Goal: Information Seeking & Learning: Understand process/instructions

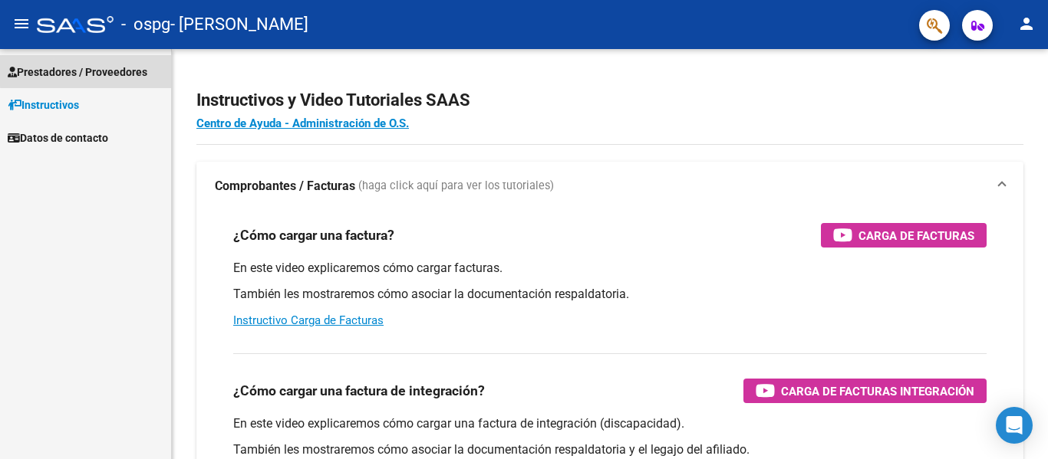
click at [111, 69] on span "Prestadores / Proveedores" at bounding box center [78, 72] width 140 height 17
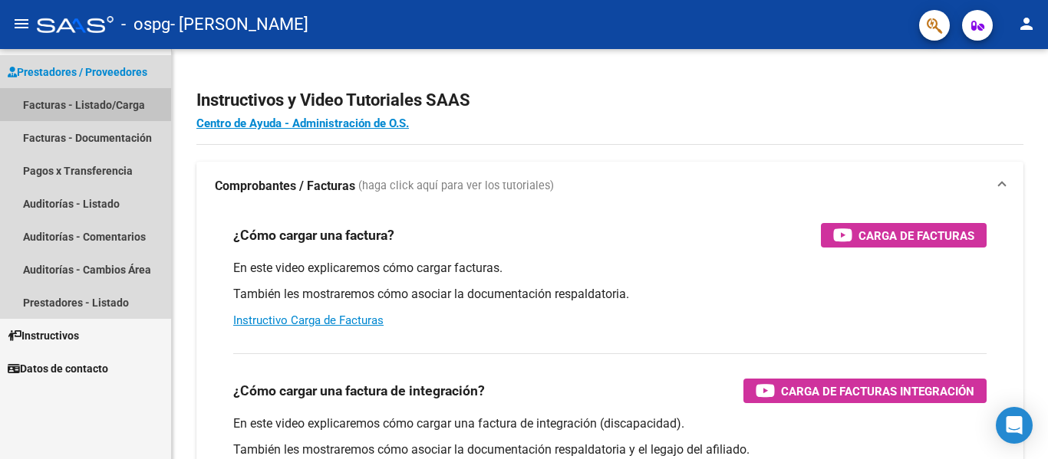
click at [99, 100] on link "Facturas - Listado/Carga" at bounding box center [85, 104] width 171 height 33
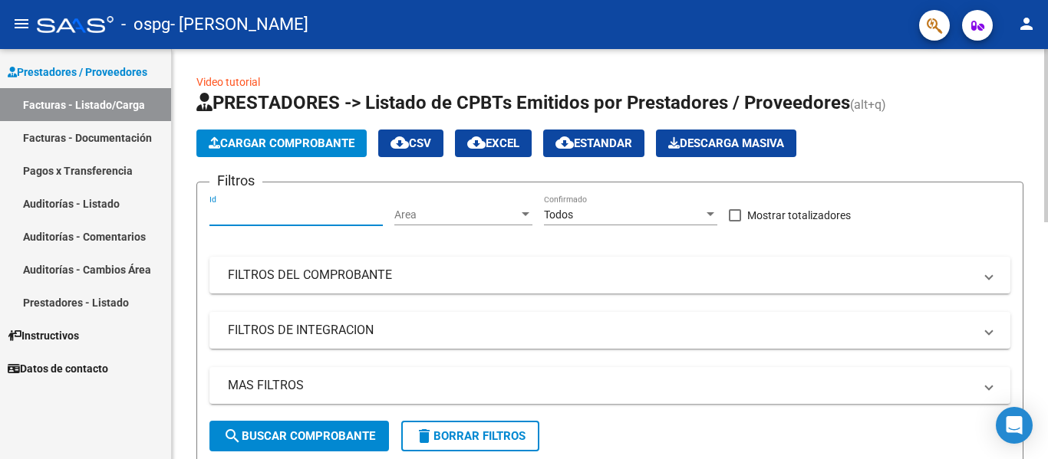
click at [321, 220] on input "Id" at bounding box center [295, 215] width 173 height 13
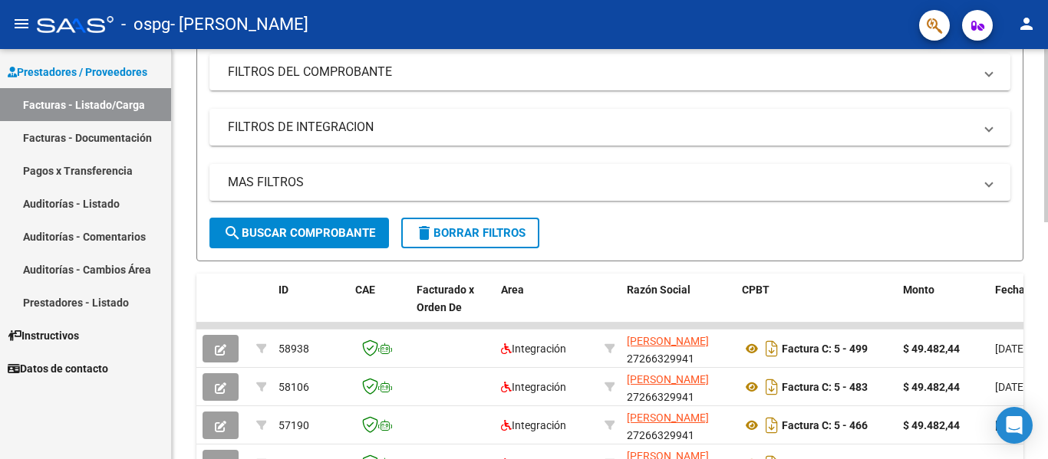
scroll to position [232, 0]
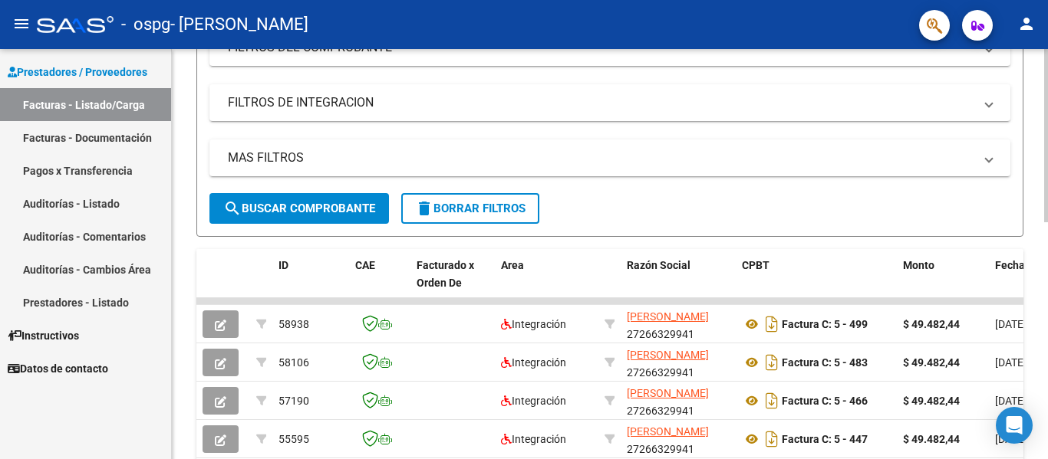
click at [1046, 257] on div at bounding box center [1046, 233] width 4 height 173
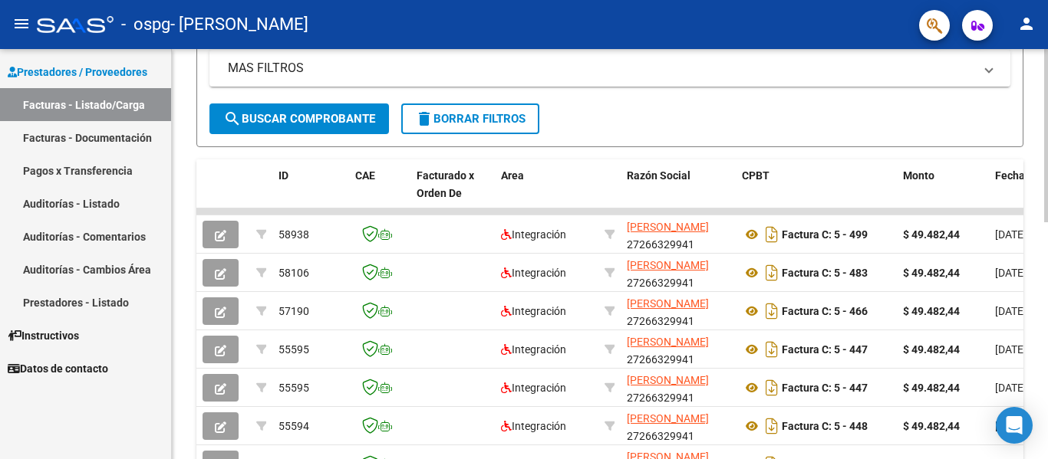
click at [1036, 242] on div "Video tutorial PRESTADORES -> Listado de CPBTs Emitidos por Prestadores / Prove…" at bounding box center [612, 212] width 880 height 960
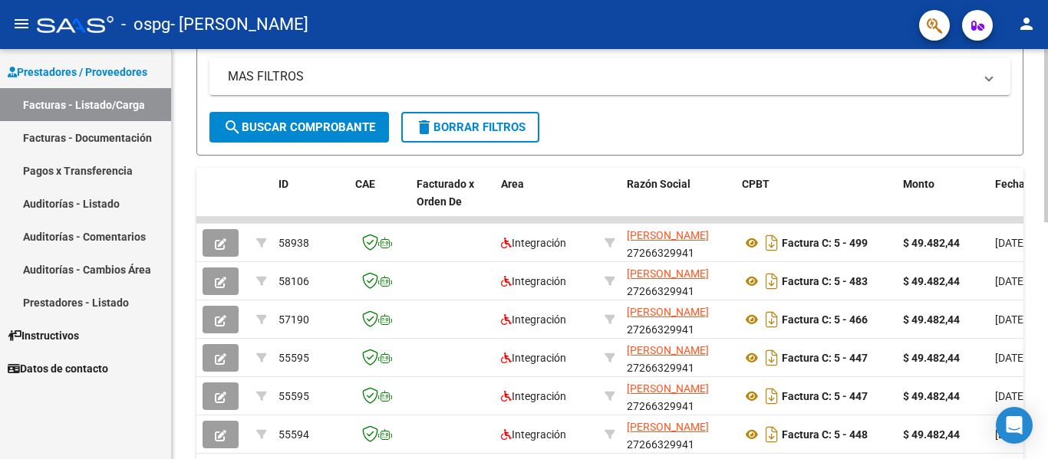
scroll to position [562, 0]
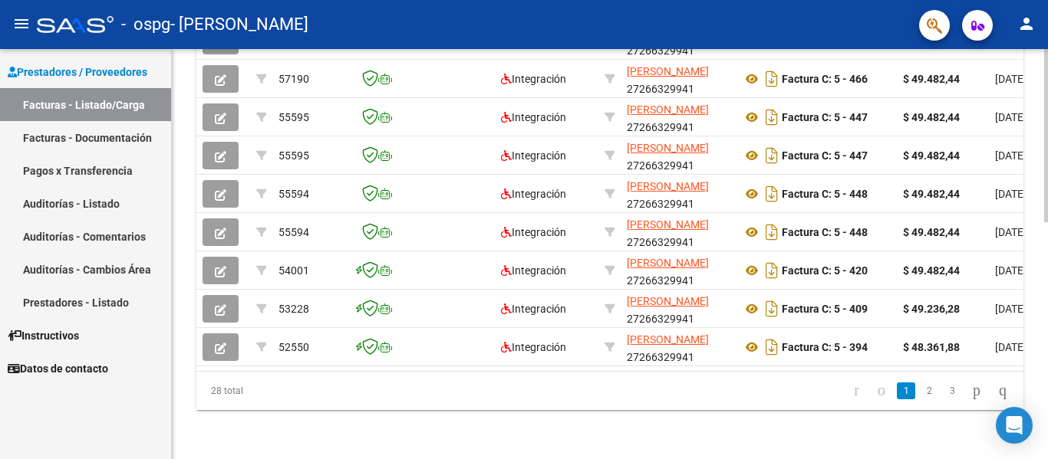
click at [1021, 459] on html "menu - ospg - [PERSON_NAME] person Prestadores / Proveedores Facturas - Listado…" at bounding box center [524, 229] width 1048 height 459
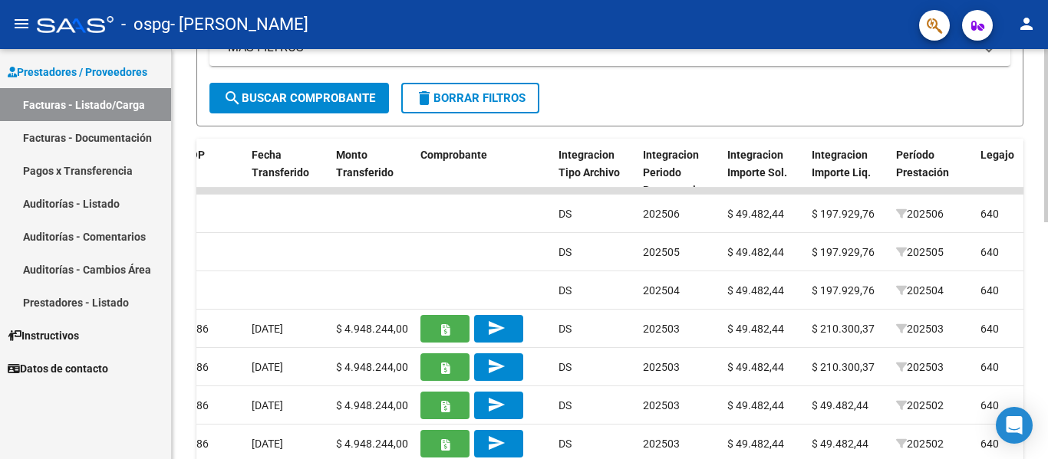
scroll to position [321, 0]
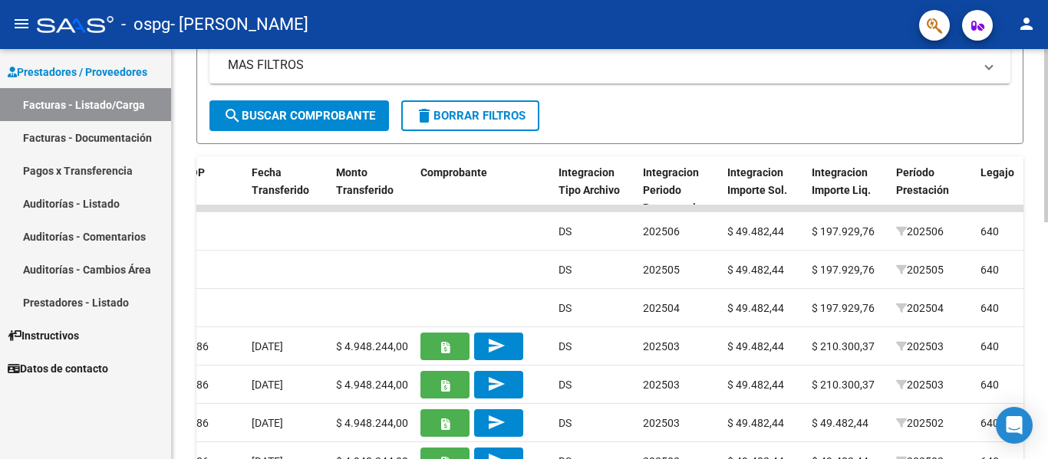
click at [1038, 211] on div "Video tutorial PRESTADORES -> Listado de CPBTs Emitidos por Prestadores / Prove…" at bounding box center [612, 209] width 880 height 960
drag, startPoint x: 1038, startPoint y: 211, endPoint x: 1036, endPoint y: 259, distance: 48.4
click at [1036, 259] on div "Video tutorial PRESTADORES -> Listado de CPBTs Emitidos por Prestadores / Prove…" at bounding box center [610, 209] width 876 height 960
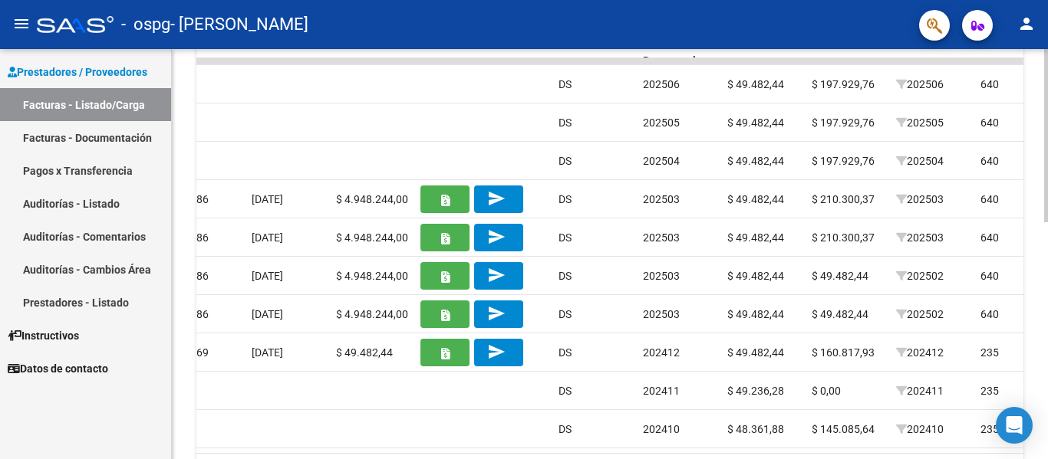
scroll to position [473, 0]
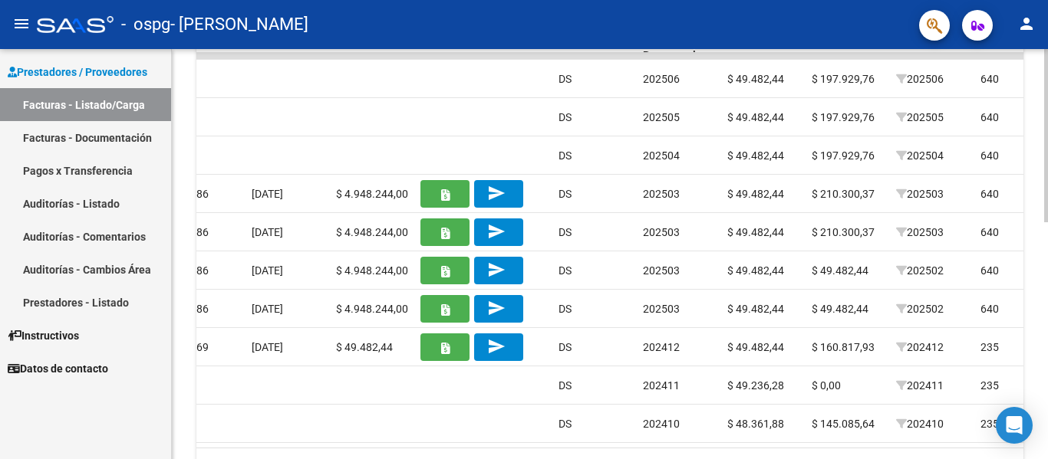
click at [1041, 316] on div "Video tutorial PRESTADORES -> Listado de CPBTs Emitidos por Prestadores / Prove…" at bounding box center [612, 56] width 880 height 960
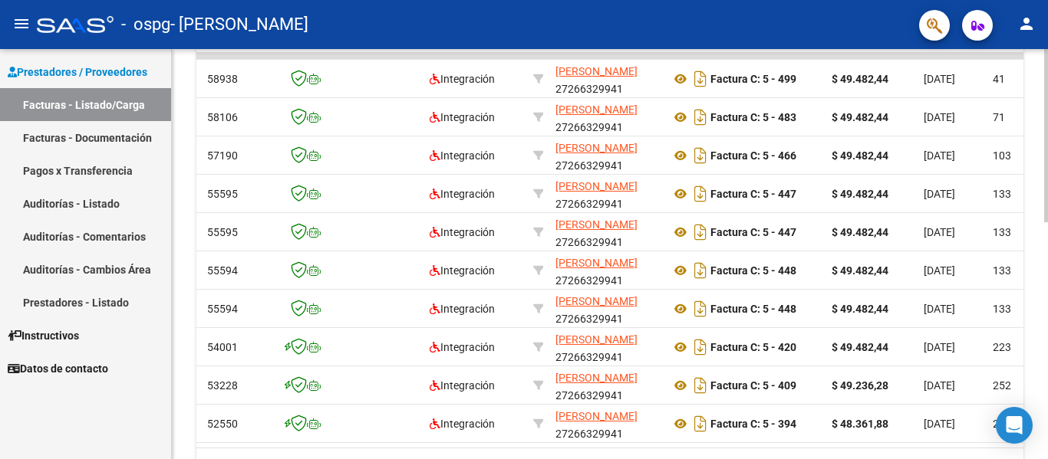
scroll to position [0, 0]
